Goal: Information Seeking & Learning: Learn about a topic

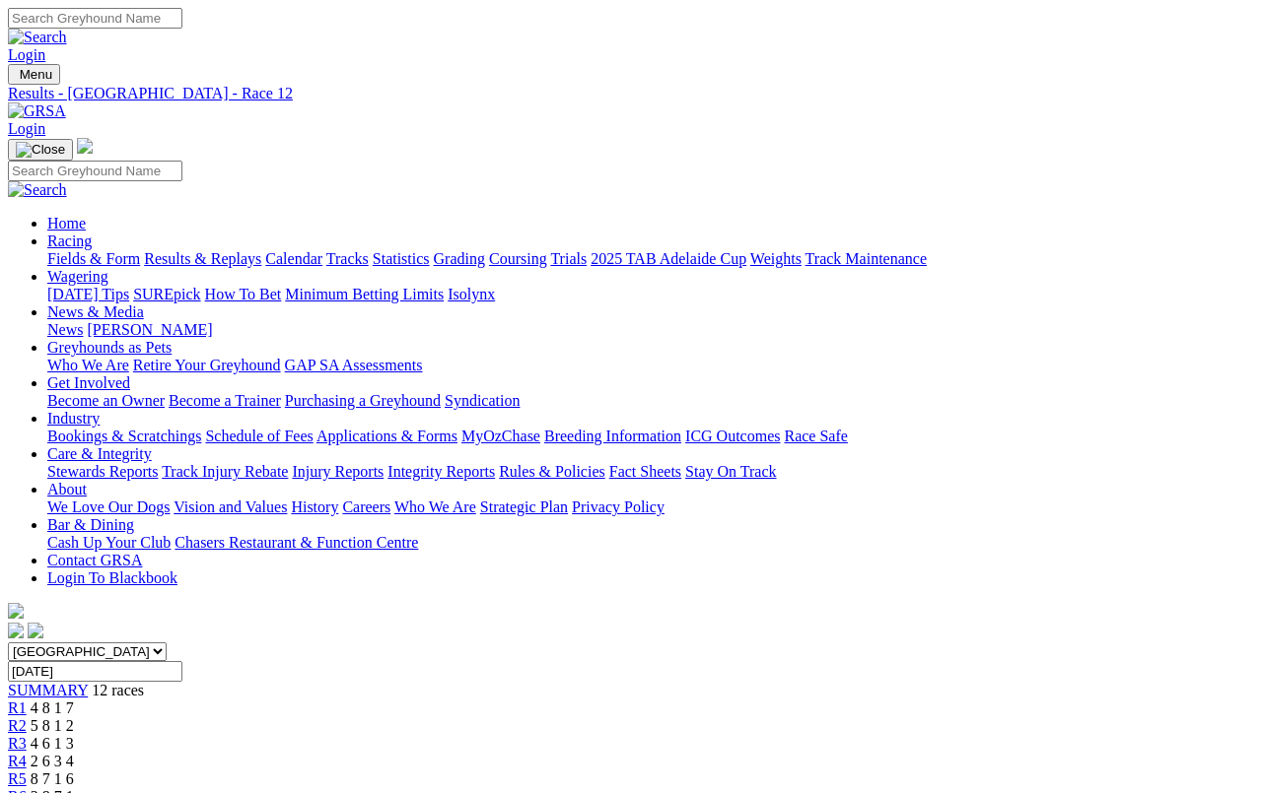
click at [66, 250] on link "Fields & Form" at bounding box center [93, 258] width 93 height 17
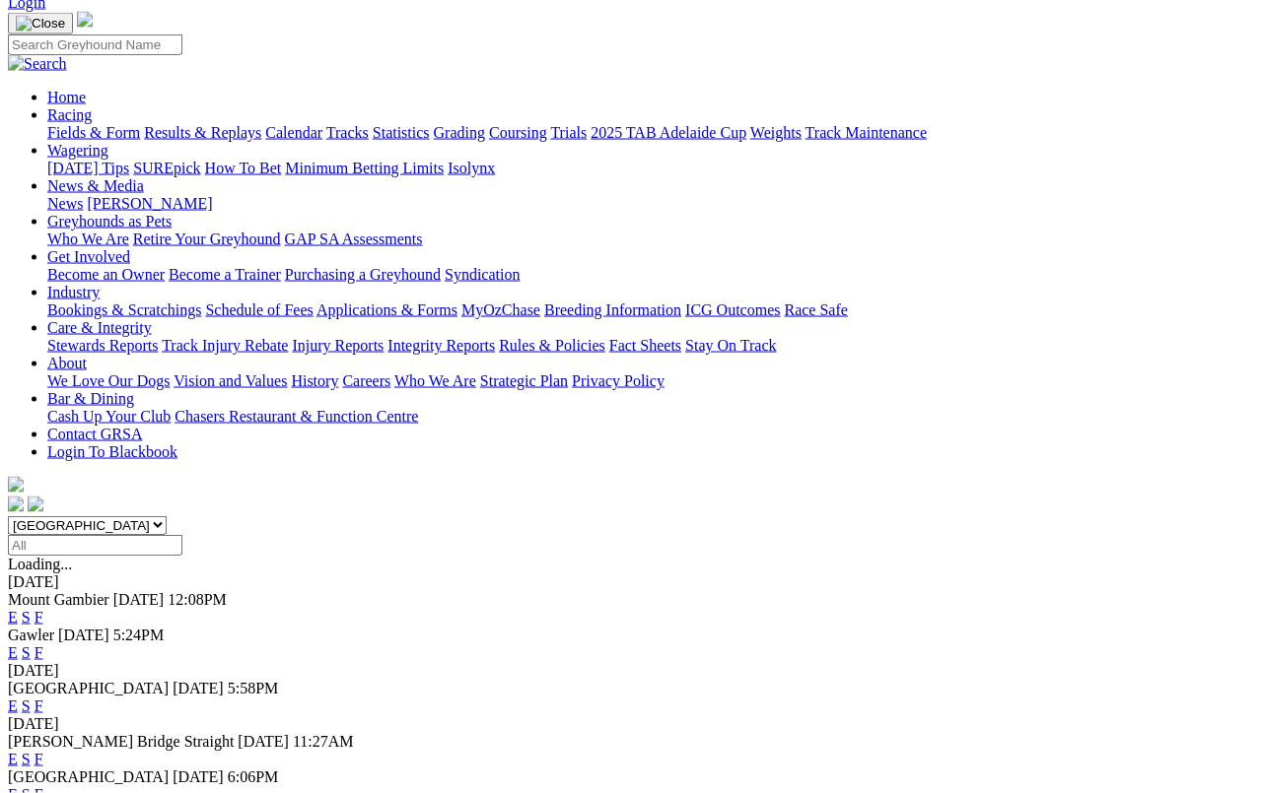
scroll to position [126, 0]
click at [18, 731] on link "E" at bounding box center [13, 759] width 10 height 17
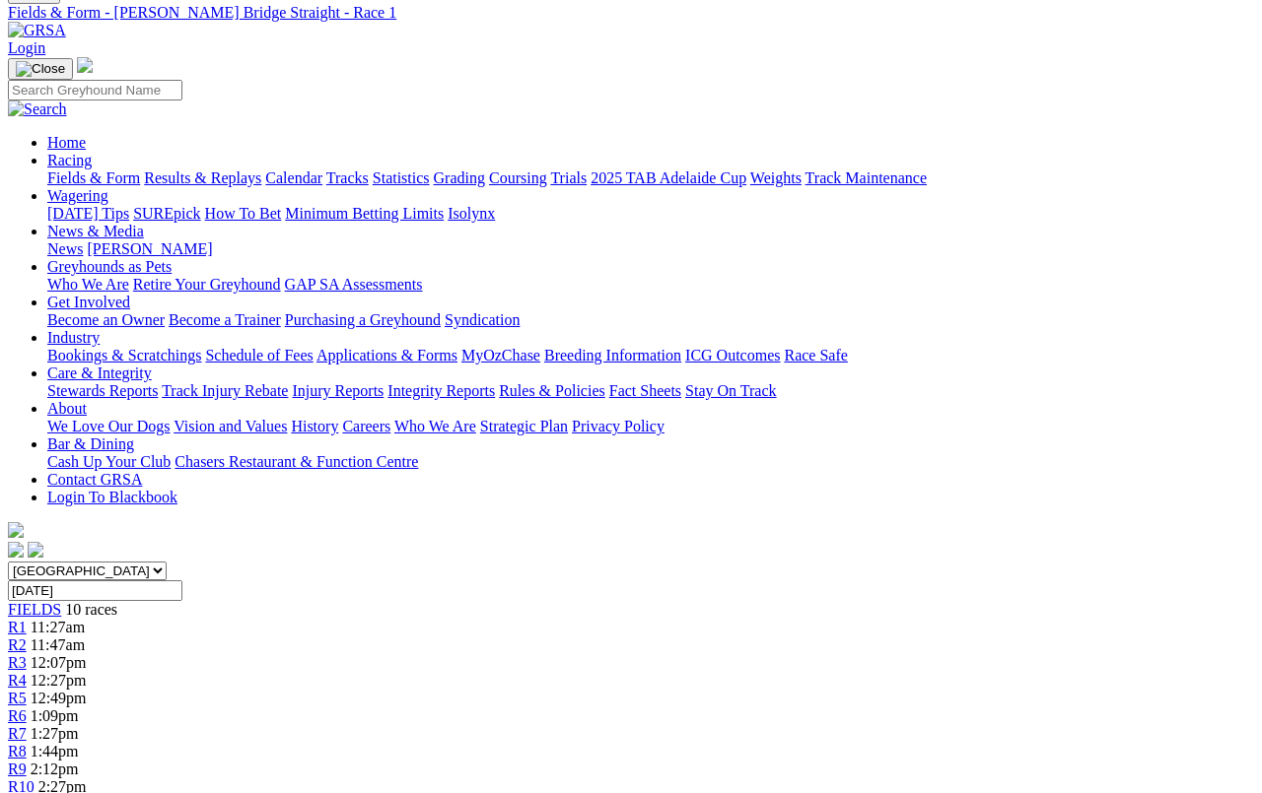
scroll to position [73, 0]
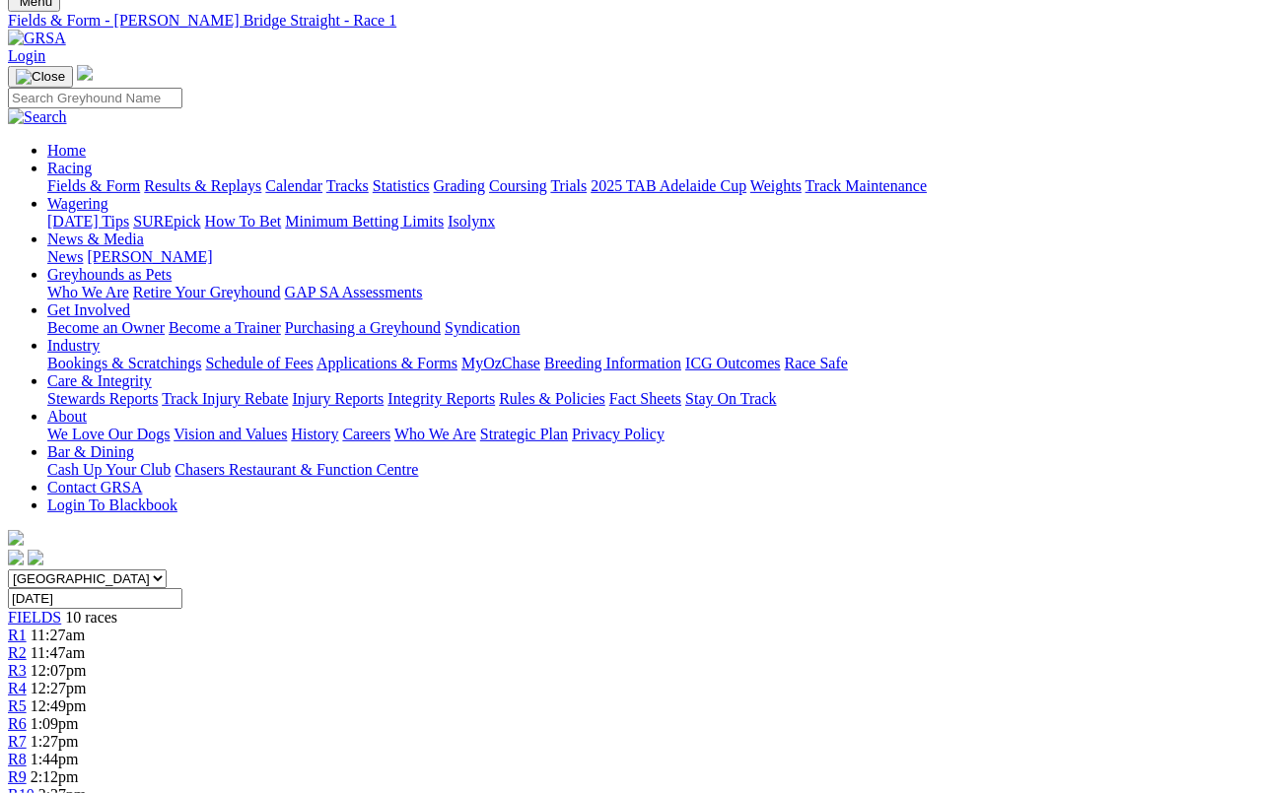
click at [75, 177] on link "Fields & Form" at bounding box center [93, 185] width 93 height 17
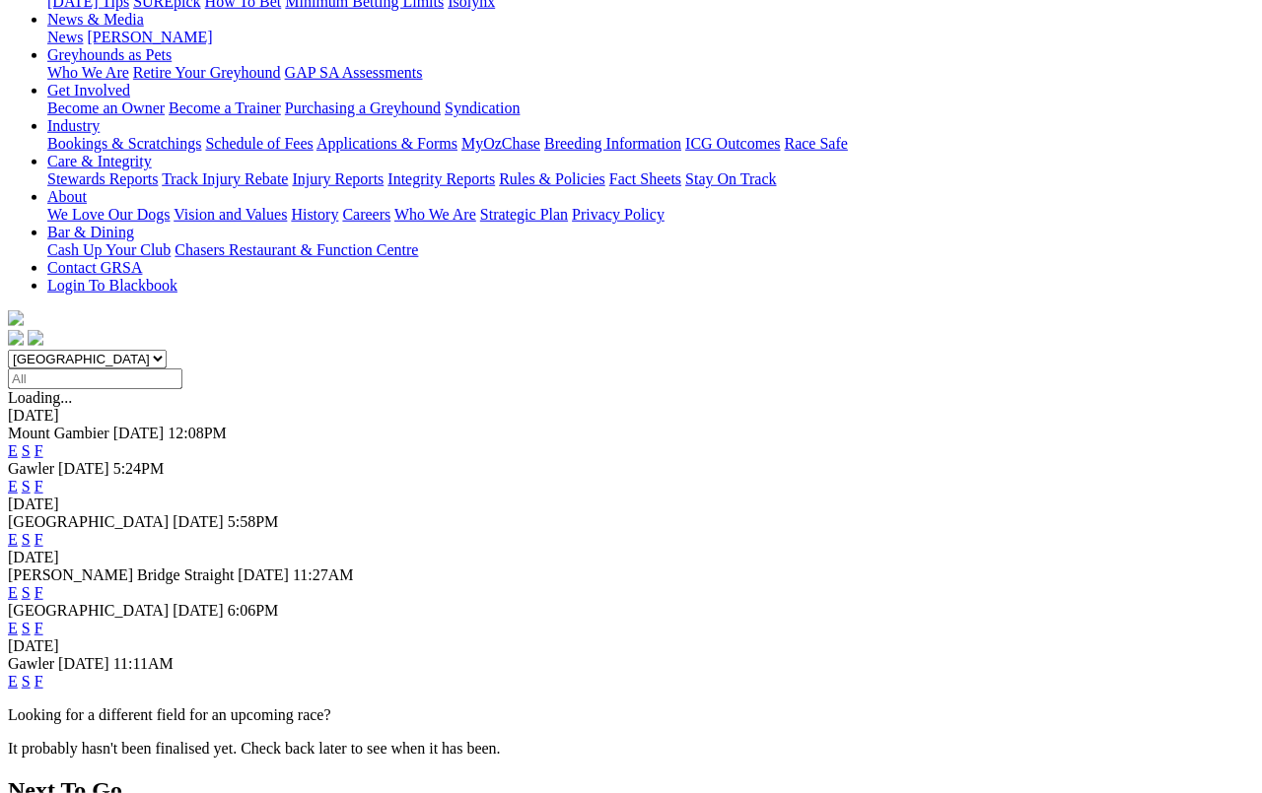
scroll to position [293, 0]
click at [18, 673] on link "E" at bounding box center [13, 681] width 10 height 17
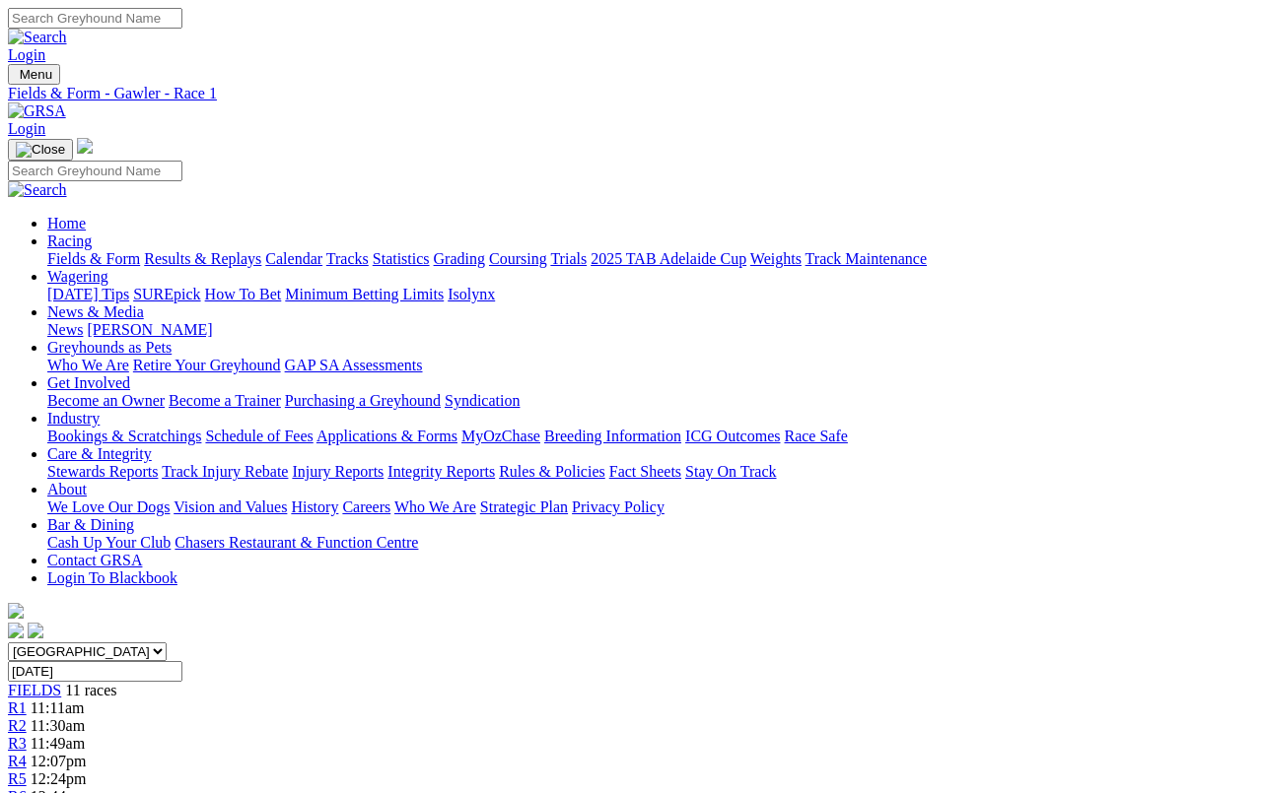
click at [322, 250] on link "Calendar" at bounding box center [293, 258] width 57 height 17
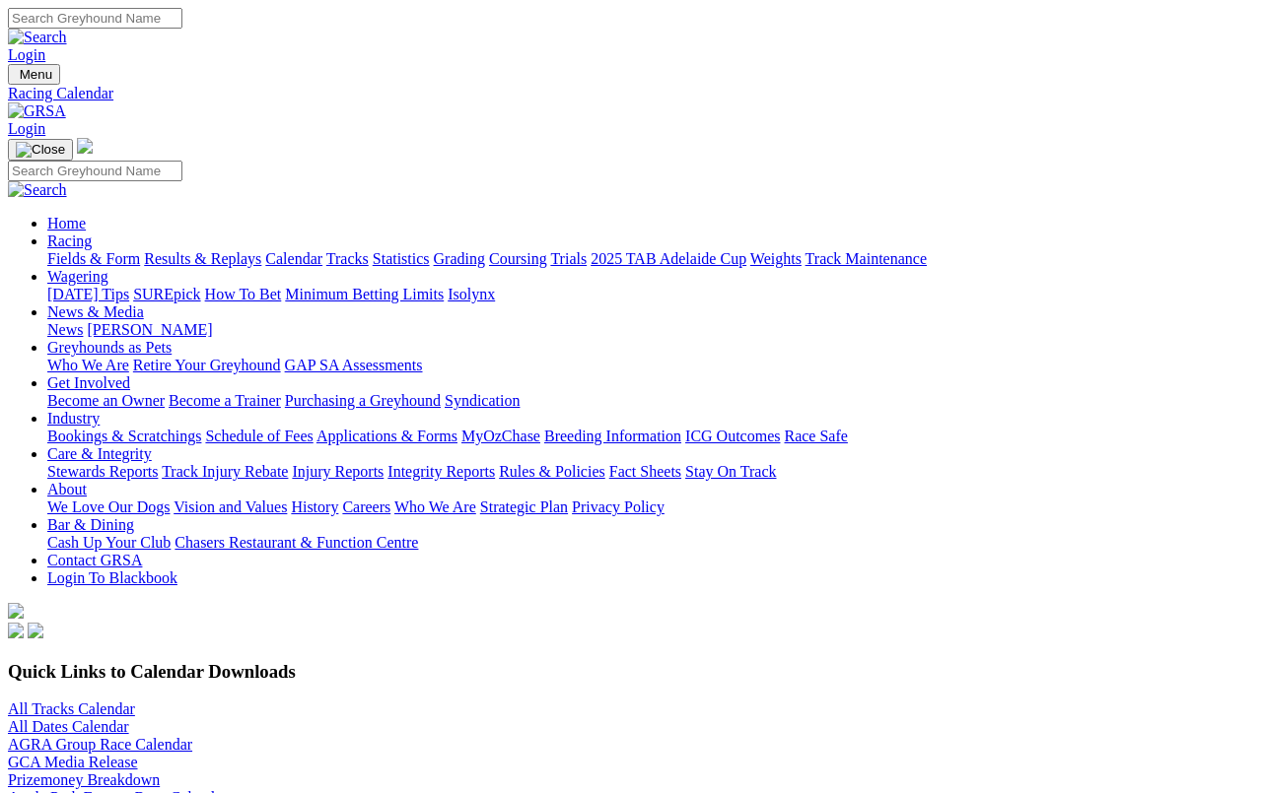
scroll to position [7, 0]
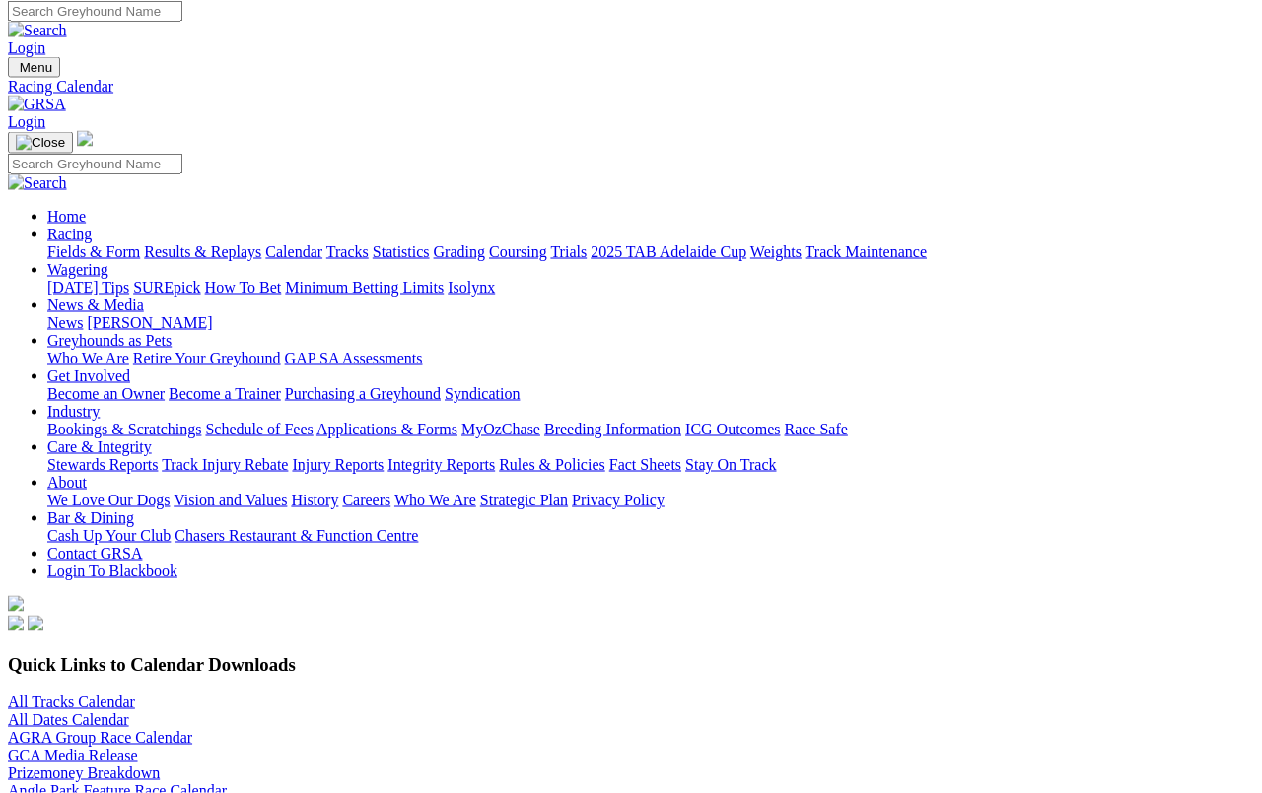
click at [84, 694] on link "All Tracks Calendar" at bounding box center [71, 702] width 127 height 17
